Goal: Navigation & Orientation: Find specific page/section

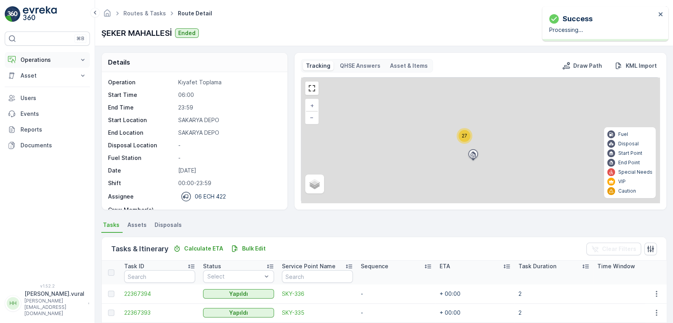
scroll to position [187, 0]
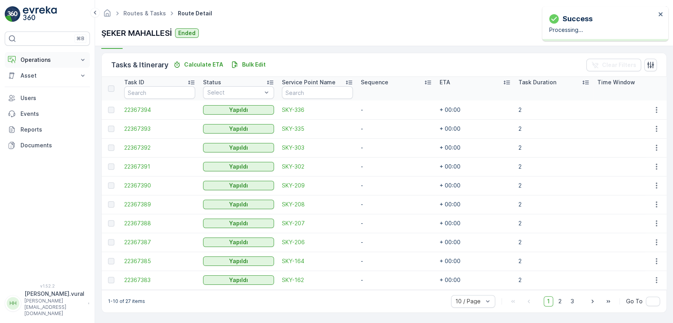
click at [43, 53] on button "Operations" at bounding box center [47, 60] width 85 height 16
click at [50, 92] on p "Routes & Tasks" at bounding box center [40, 95] width 41 height 8
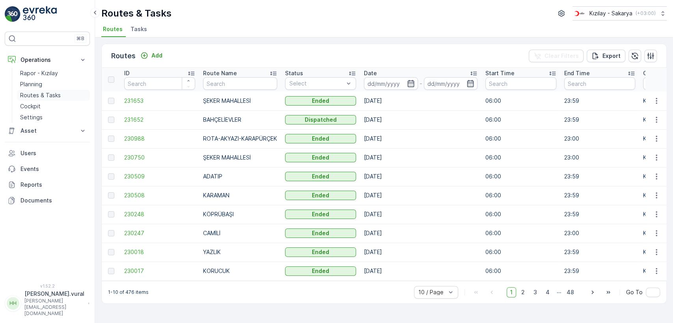
click at [60, 90] on link "Routes & Tasks" at bounding box center [53, 95] width 73 height 11
click at [57, 107] on link "Cockpit" at bounding box center [53, 106] width 73 height 11
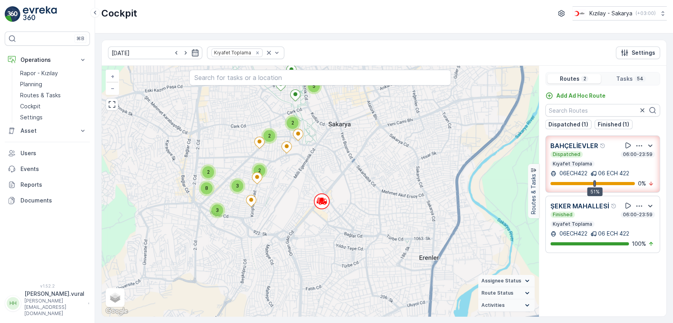
click at [312, 221] on div "2 5 4 3 2 3 3 8 2 5 2 2 2 + − Satellite Roadmap Terrain Hybrid Leaflet Keyboard…" at bounding box center [320, 191] width 437 height 251
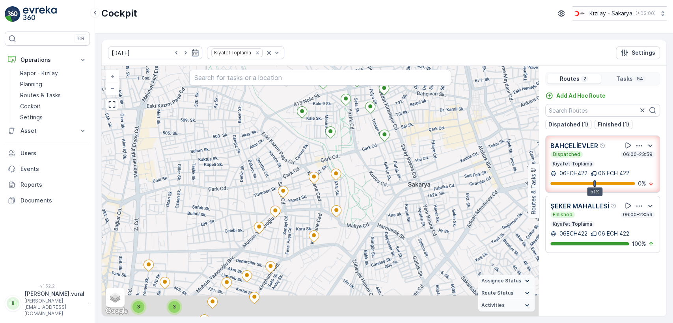
drag, startPoint x: 296, startPoint y: 175, endPoint x: 309, endPoint y: 146, distance: 32.3
click at [309, 146] on div "2 2 2 2 2 3 3 + − Satellite Roadmap Terrain Hybrid Leaflet Keyboard shortcuts M…" at bounding box center [320, 191] width 437 height 251
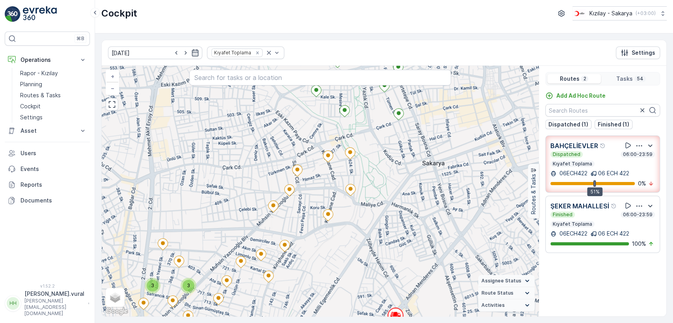
drag, startPoint x: 293, startPoint y: 157, endPoint x: 307, endPoint y: 136, distance: 25.5
click at [307, 138] on div "2 2 2 2 2 3 3 + − Satellite Roadmap Terrain Hybrid Leaflet Keyboard shortcuts M…" at bounding box center [320, 191] width 437 height 251
